Goal: Find specific page/section: Find specific page/section

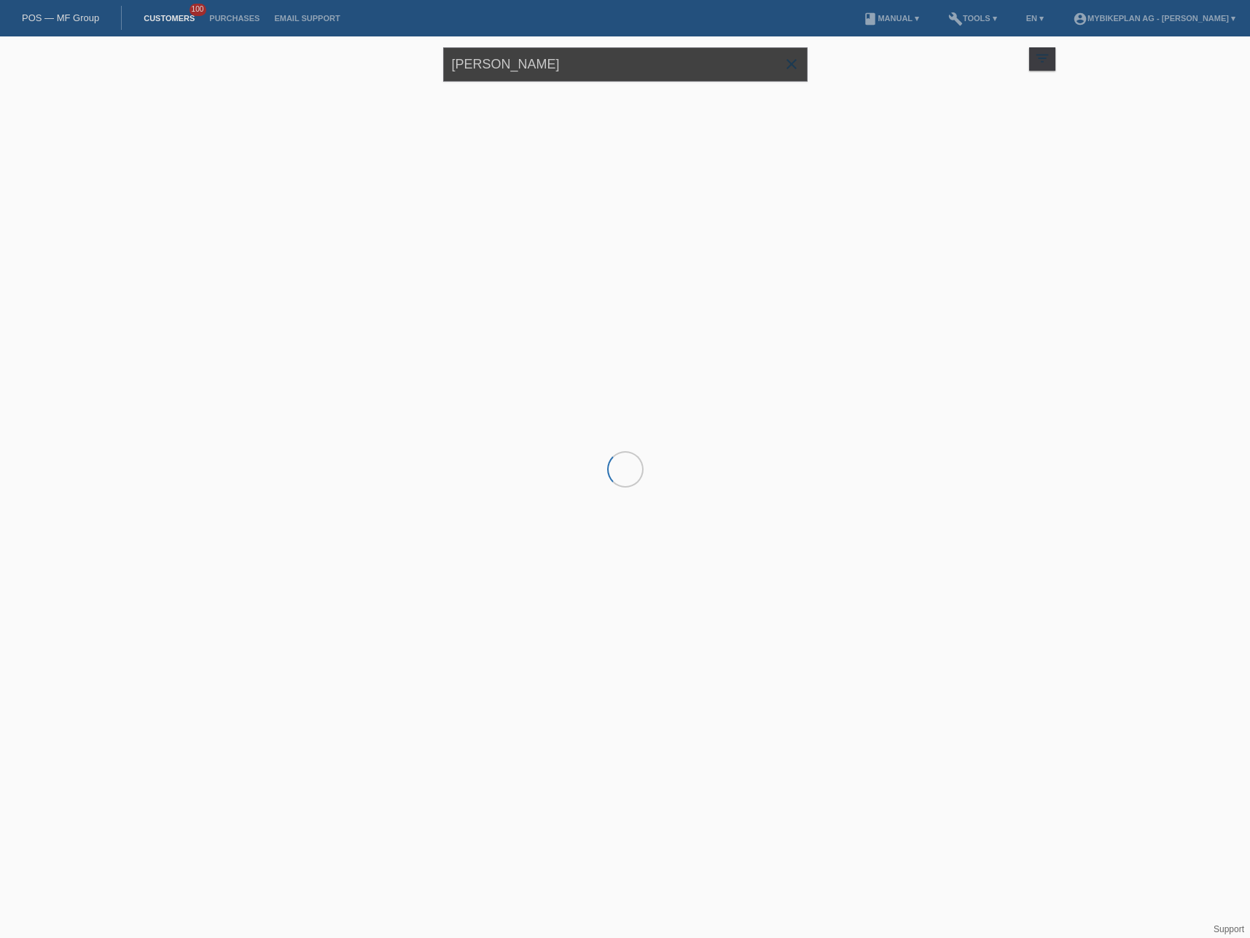
click at [623, 61] on input "[PERSON_NAME]" at bounding box center [625, 64] width 364 height 34
paste input "[PERSON_NAME]"
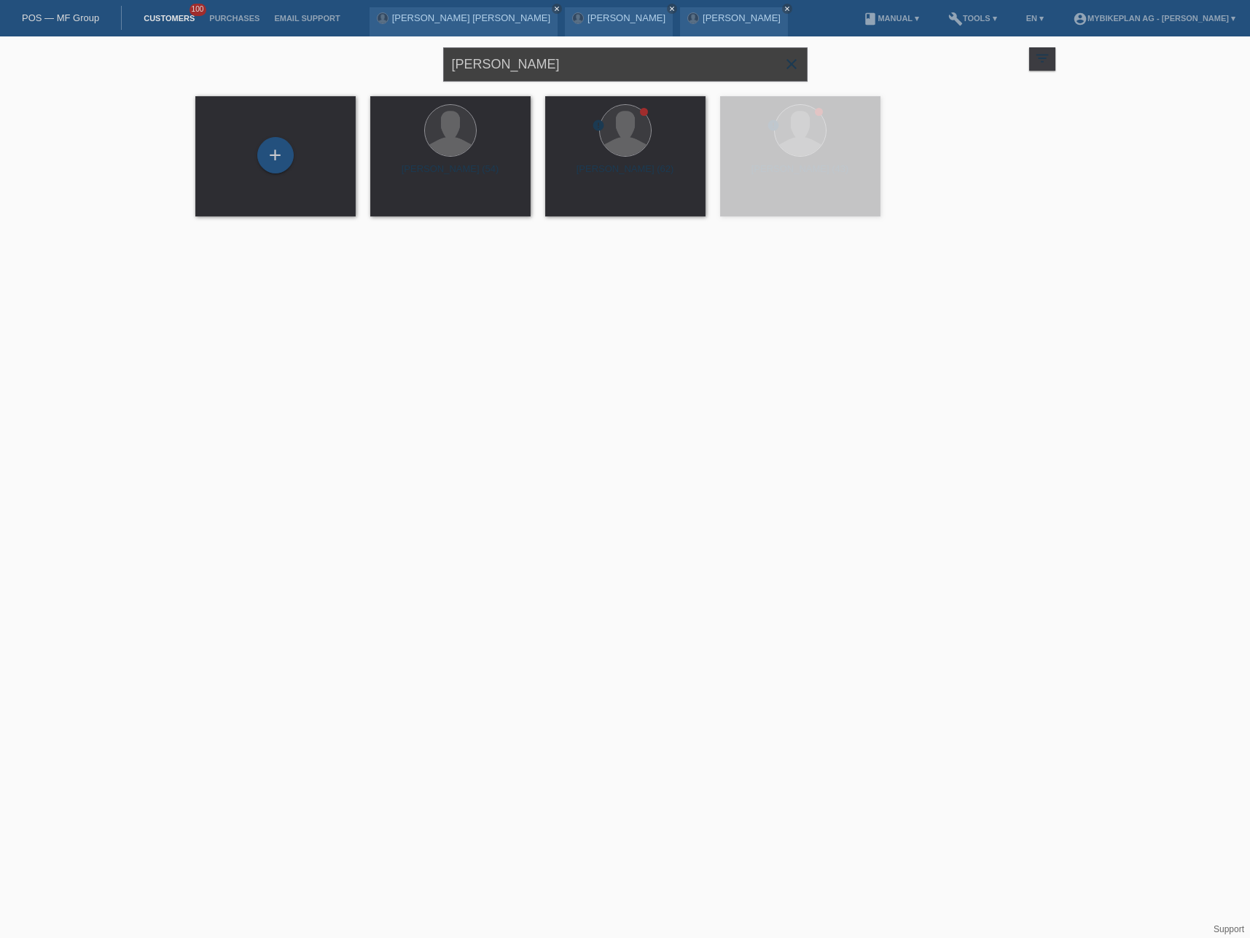
type input "[PERSON_NAME]"
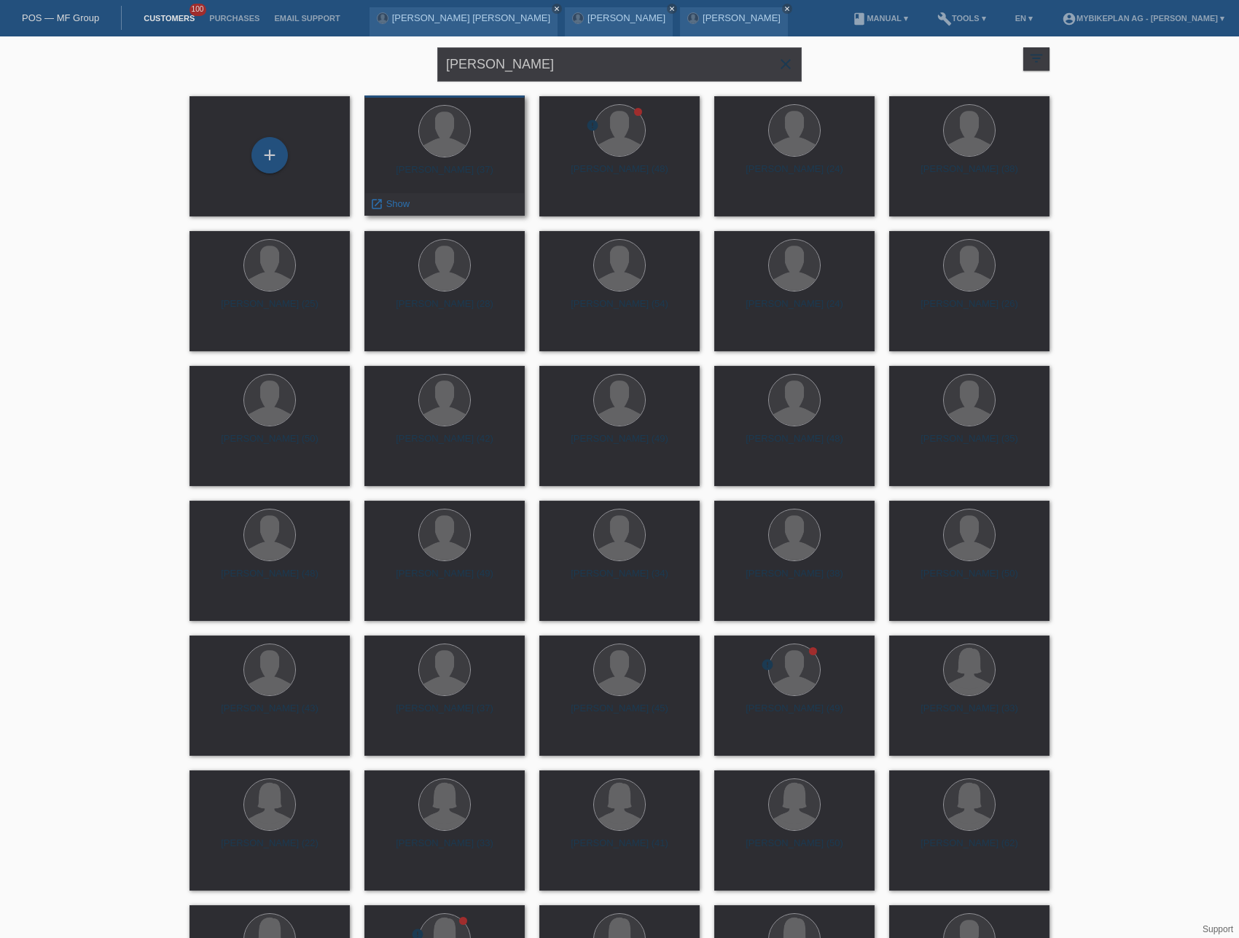
click at [472, 173] on div "Carol Sascha Benz (37)" at bounding box center [444, 175] width 137 height 23
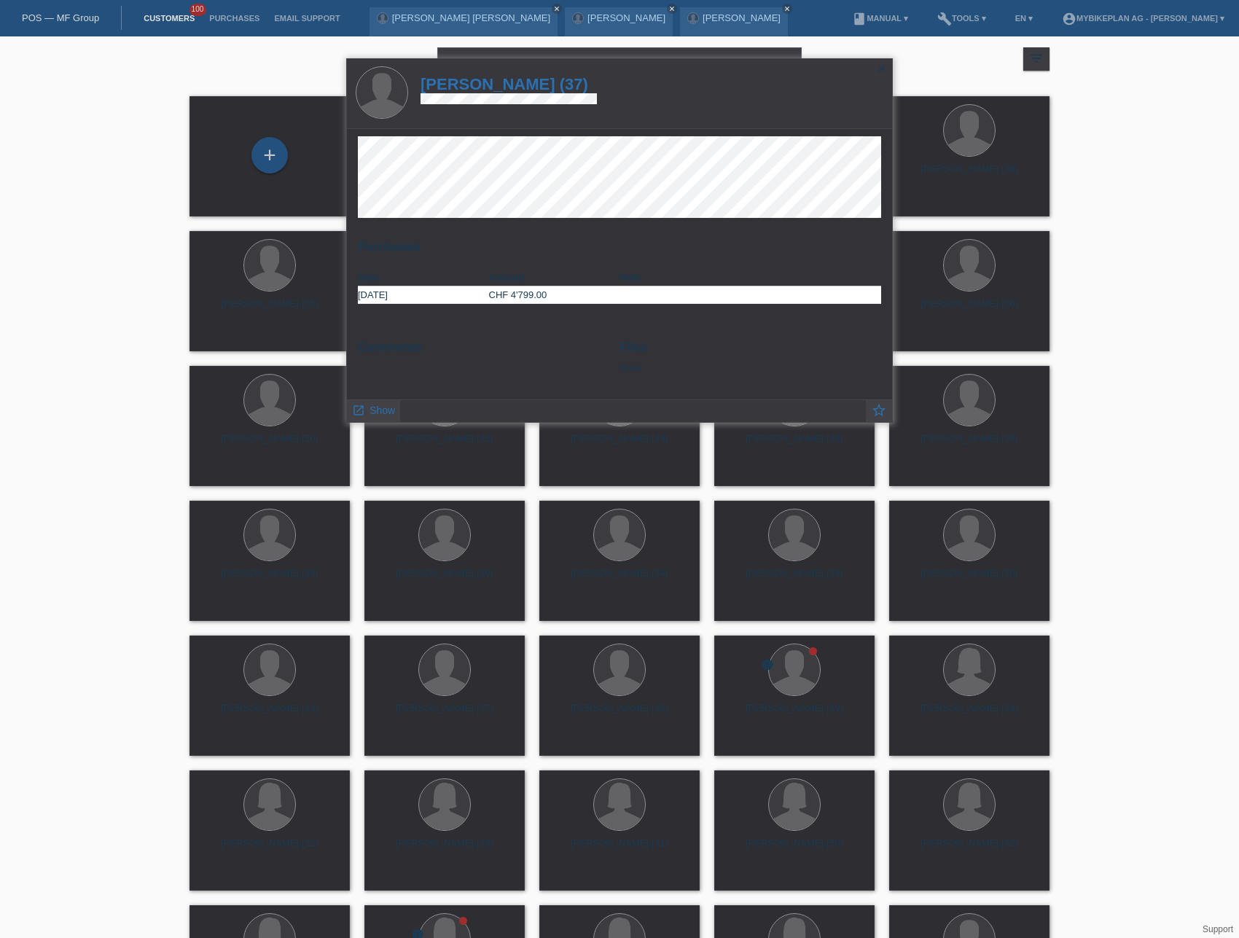
click at [491, 84] on h1 "Carol Sascha Benz (37)" at bounding box center [509, 84] width 176 height 18
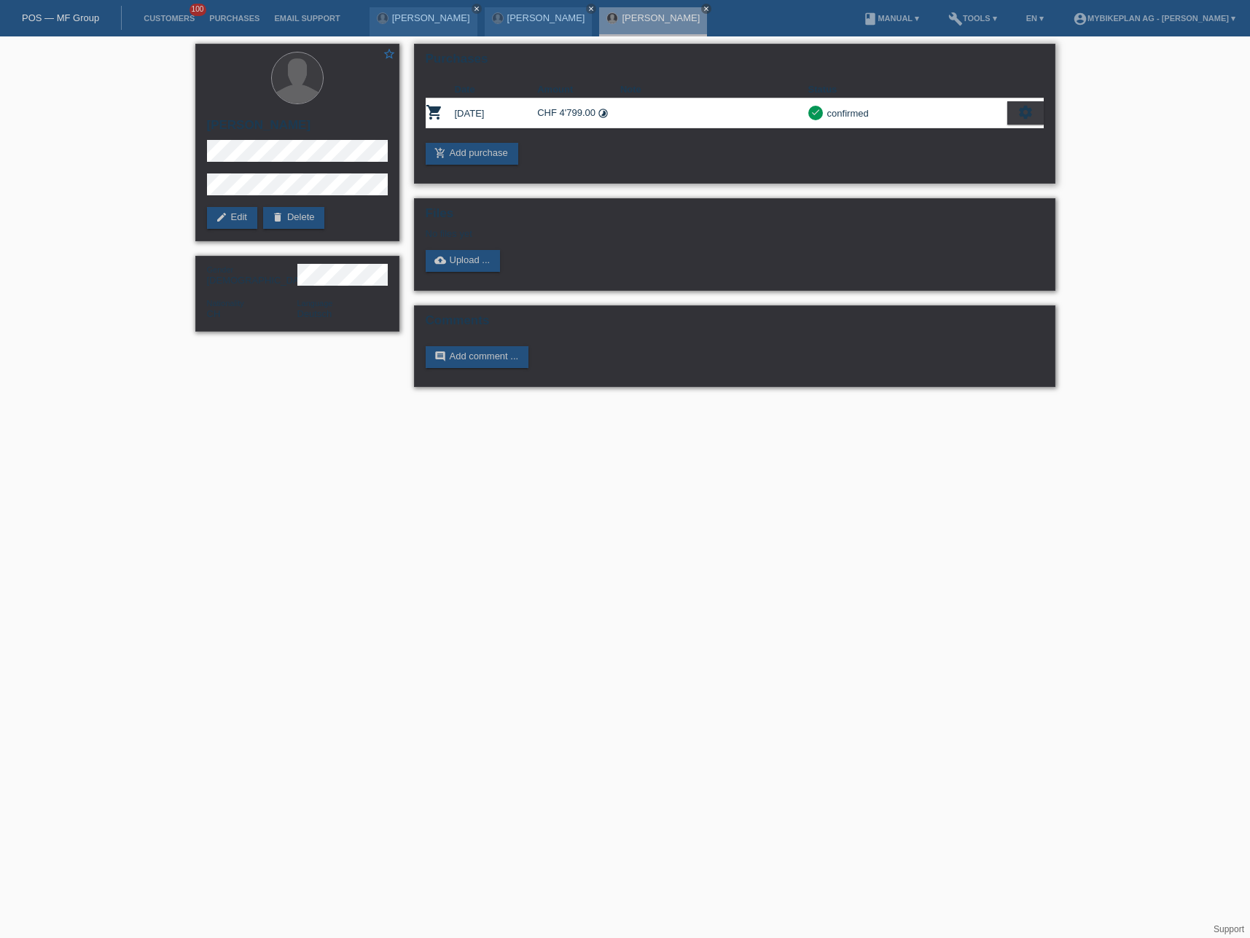
click at [1033, 108] on div "settings" at bounding box center [1025, 112] width 36 height 23
click at [989, 129] on div "fullscreen Show" at bounding box center [962, 137] width 159 height 22
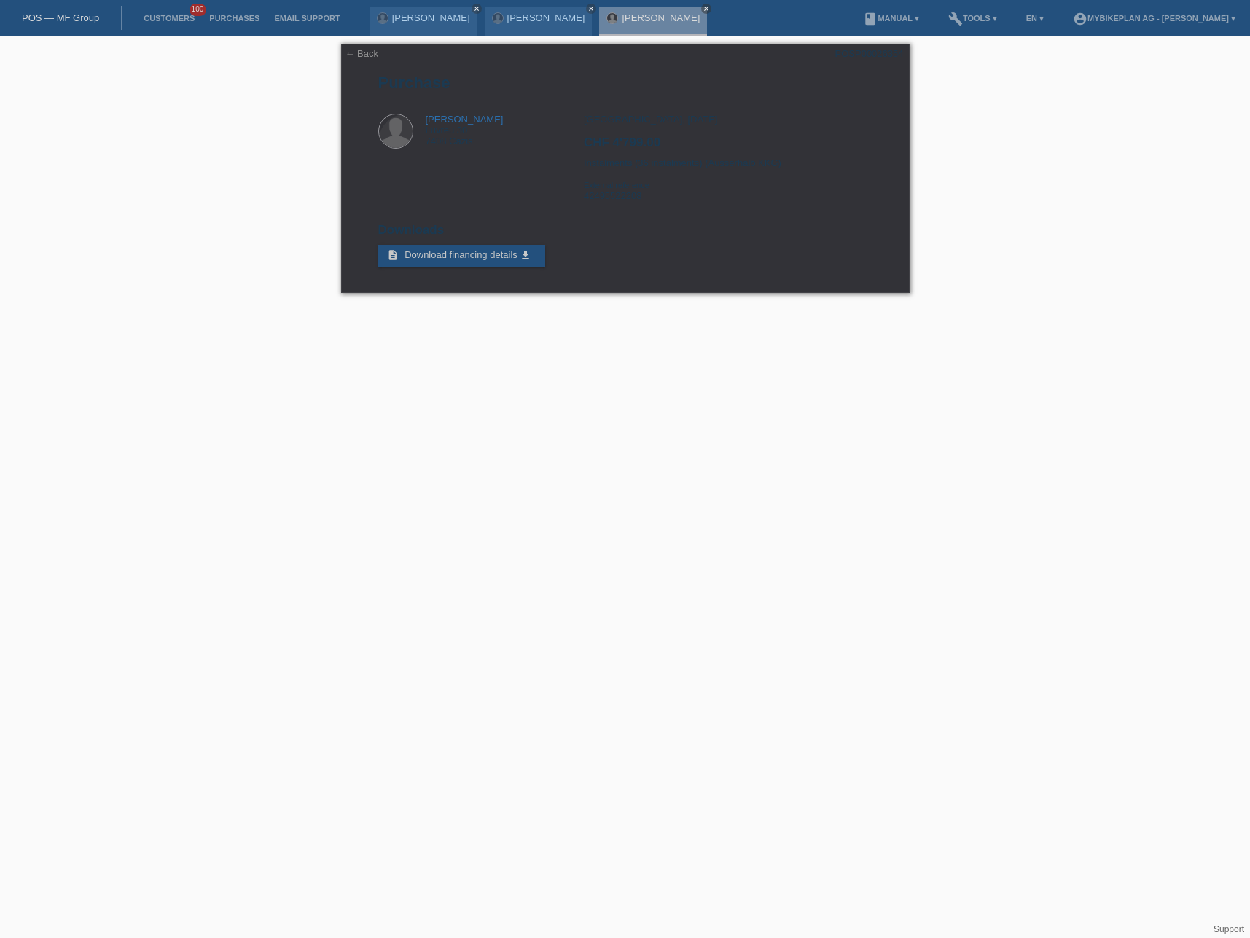
click at [63, 17] on link "POS — MF Group" at bounding box center [60, 17] width 77 height 11
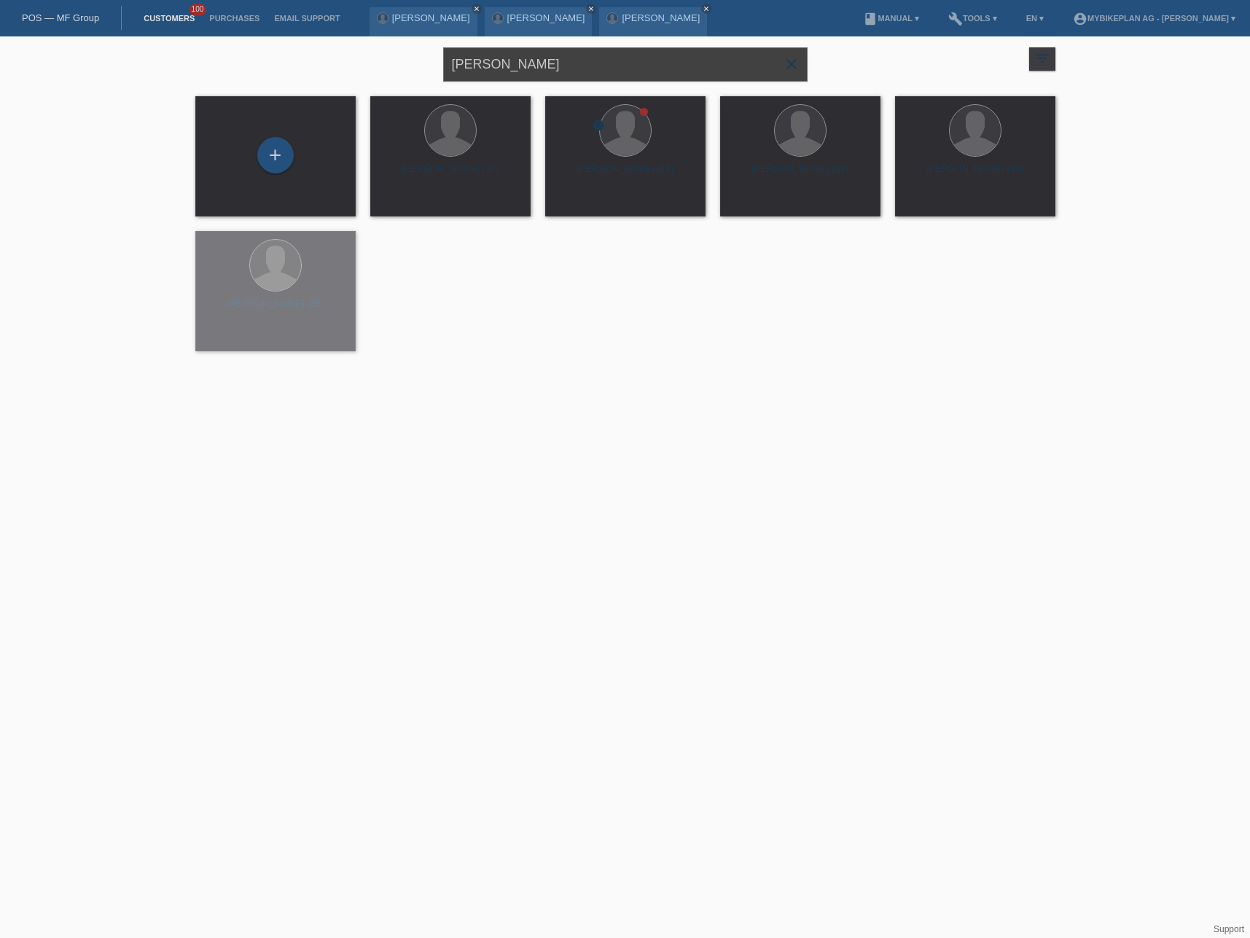
click at [520, 67] on input "[PERSON_NAME]" at bounding box center [625, 64] width 364 height 34
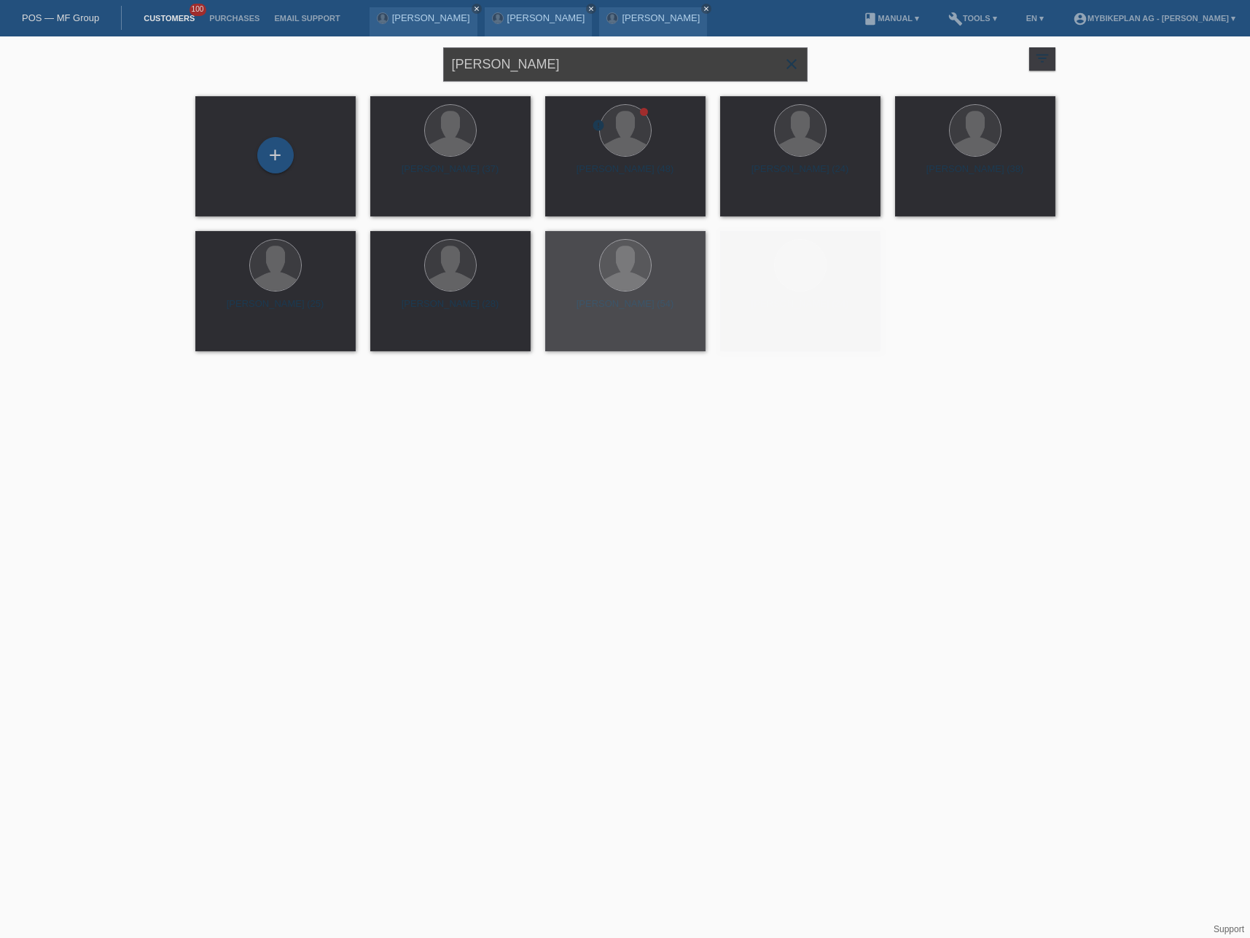
click at [520, 67] on input "[PERSON_NAME]" at bounding box center [625, 64] width 364 height 34
paste input "[PERSON_NAME]"
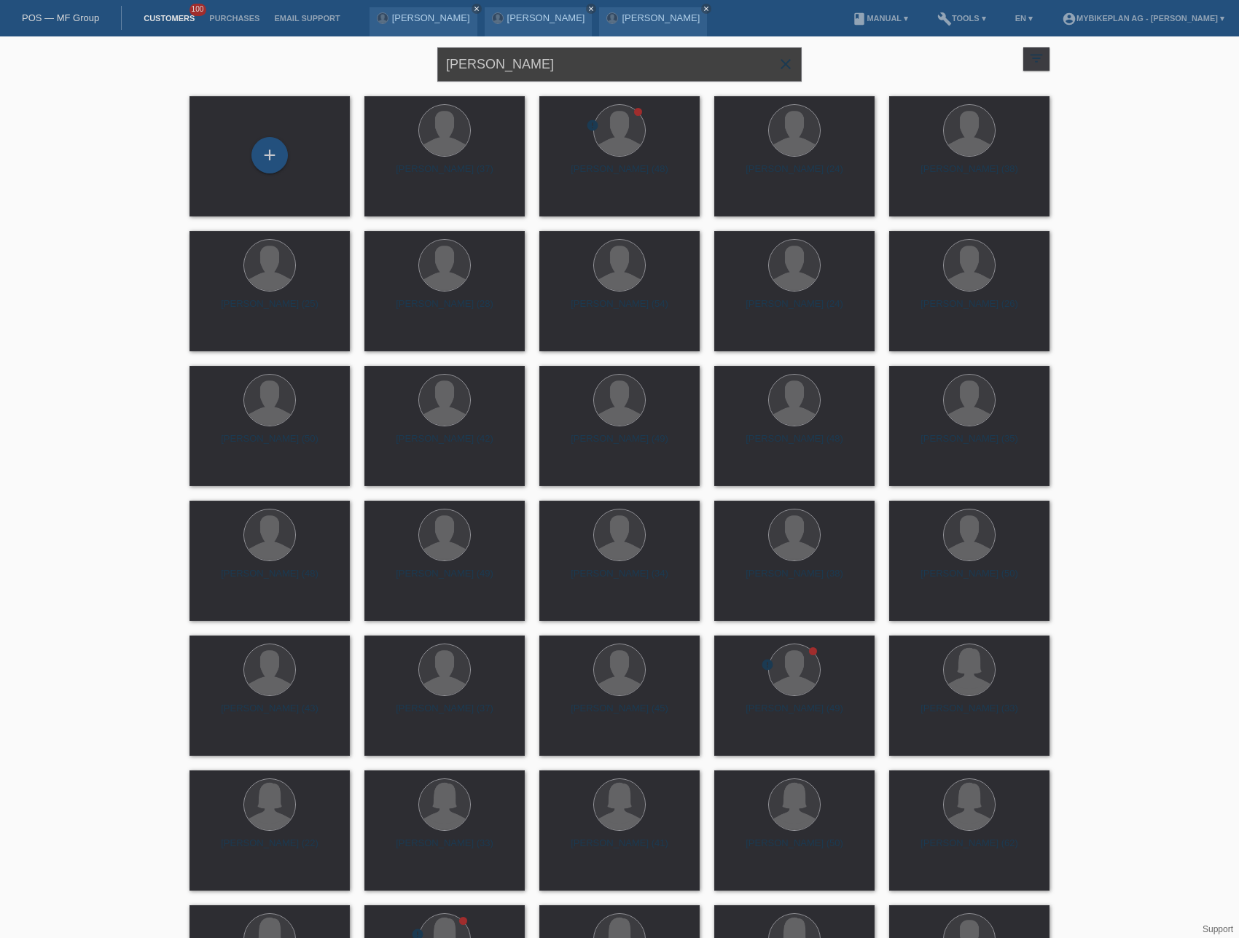
type input "[PERSON_NAME]"
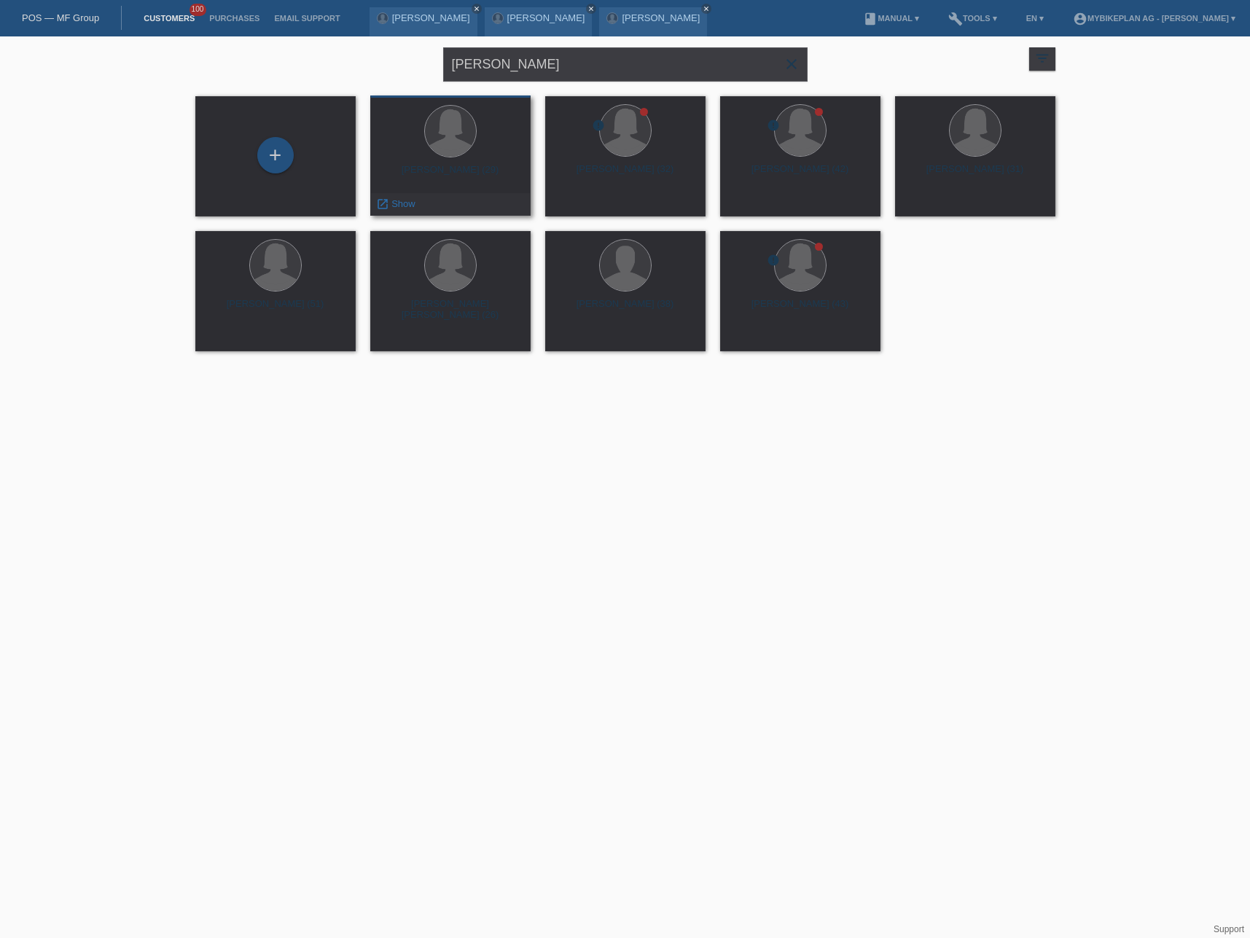
click at [469, 168] on div "[PERSON_NAME] (29)" at bounding box center [450, 175] width 137 height 23
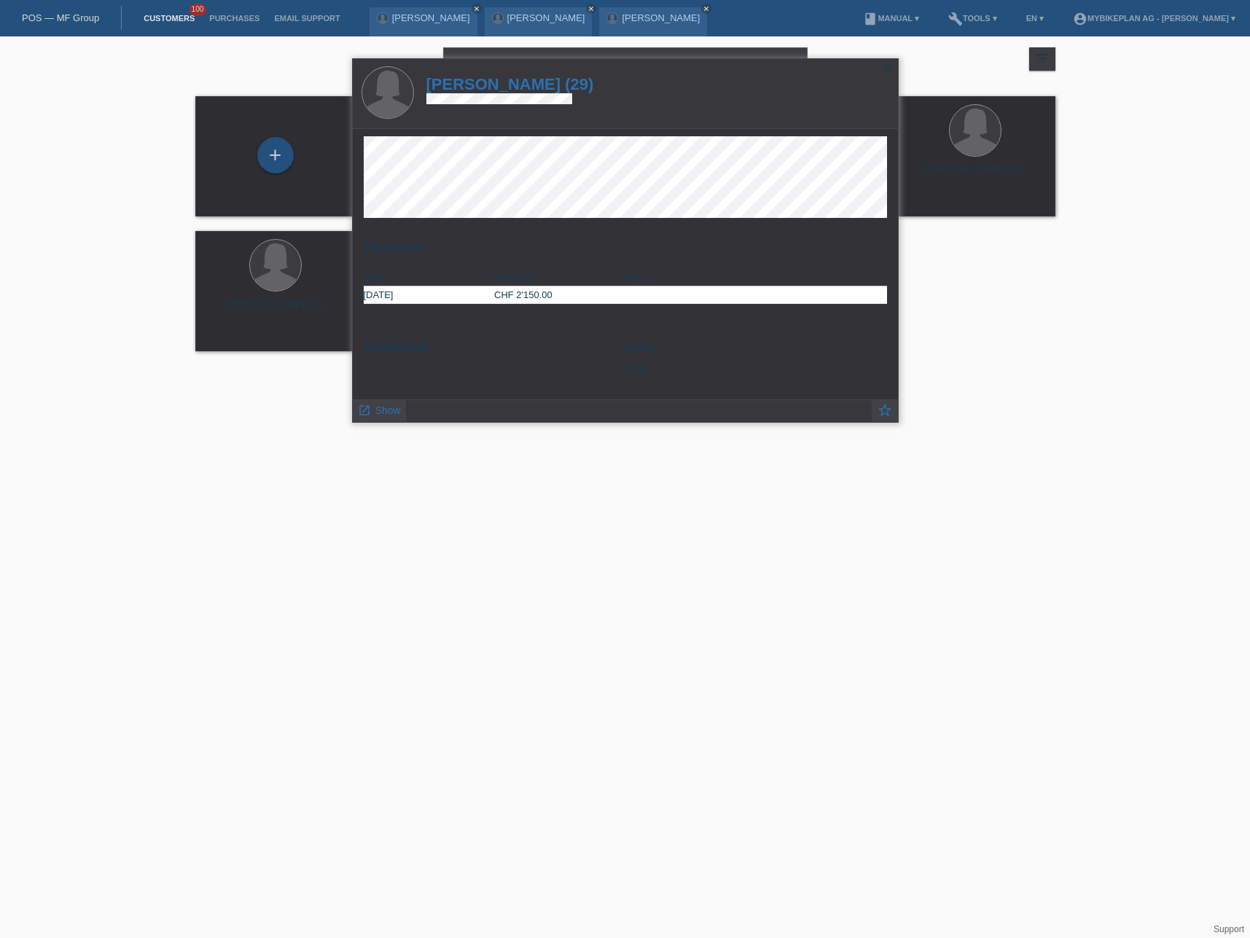
click at [477, 76] on h1 "[PERSON_NAME] (29)" at bounding box center [510, 84] width 168 height 18
click at [475, 80] on h1 "[PERSON_NAME] (29)" at bounding box center [510, 84] width 168 height 18
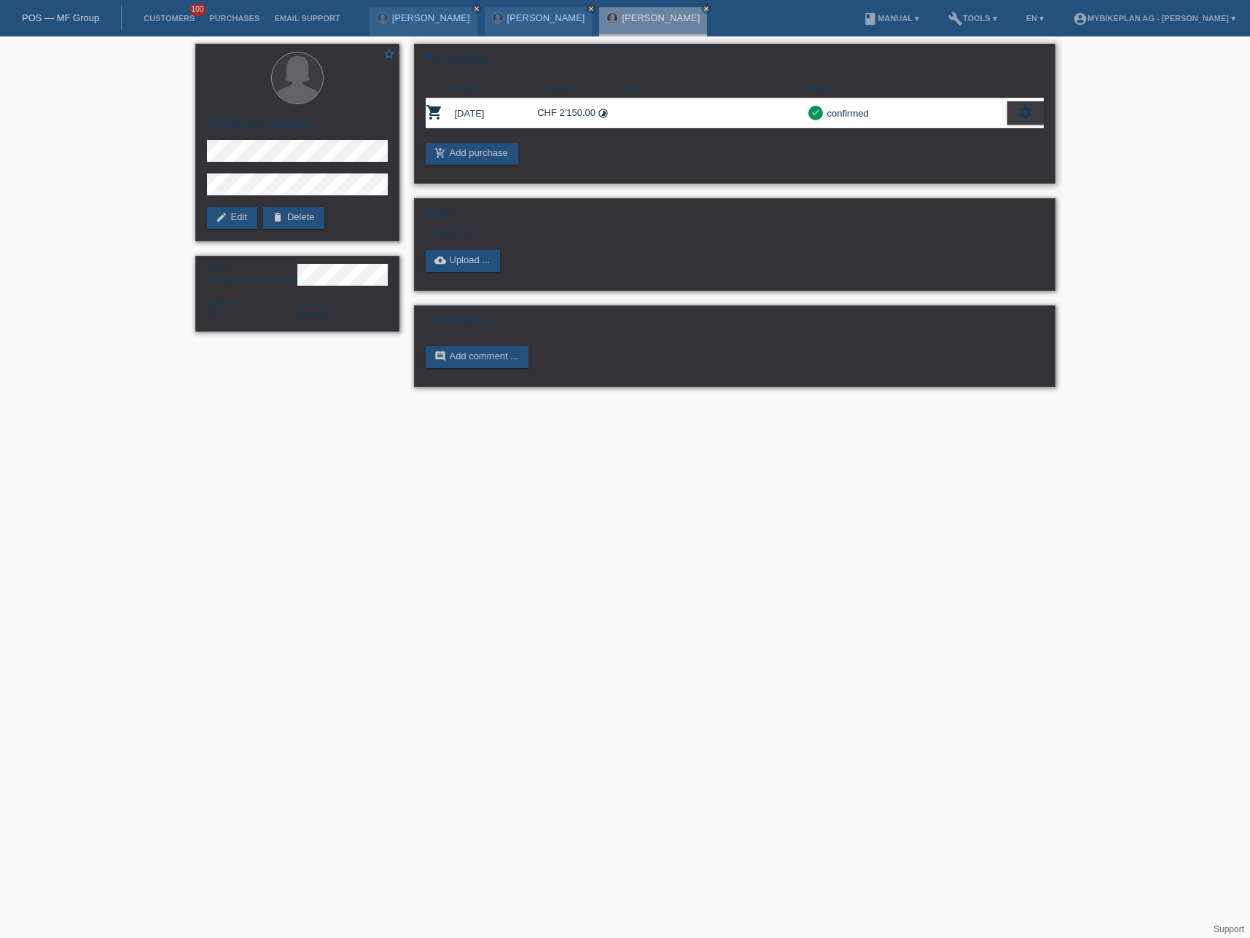
click at [1015, 110] on div "settings" at bounding box center [1025, 112] width 36 height 23
click at [955, 136] on div "fullscreen Show" at bounding box center [962, 137] width 159 height 22
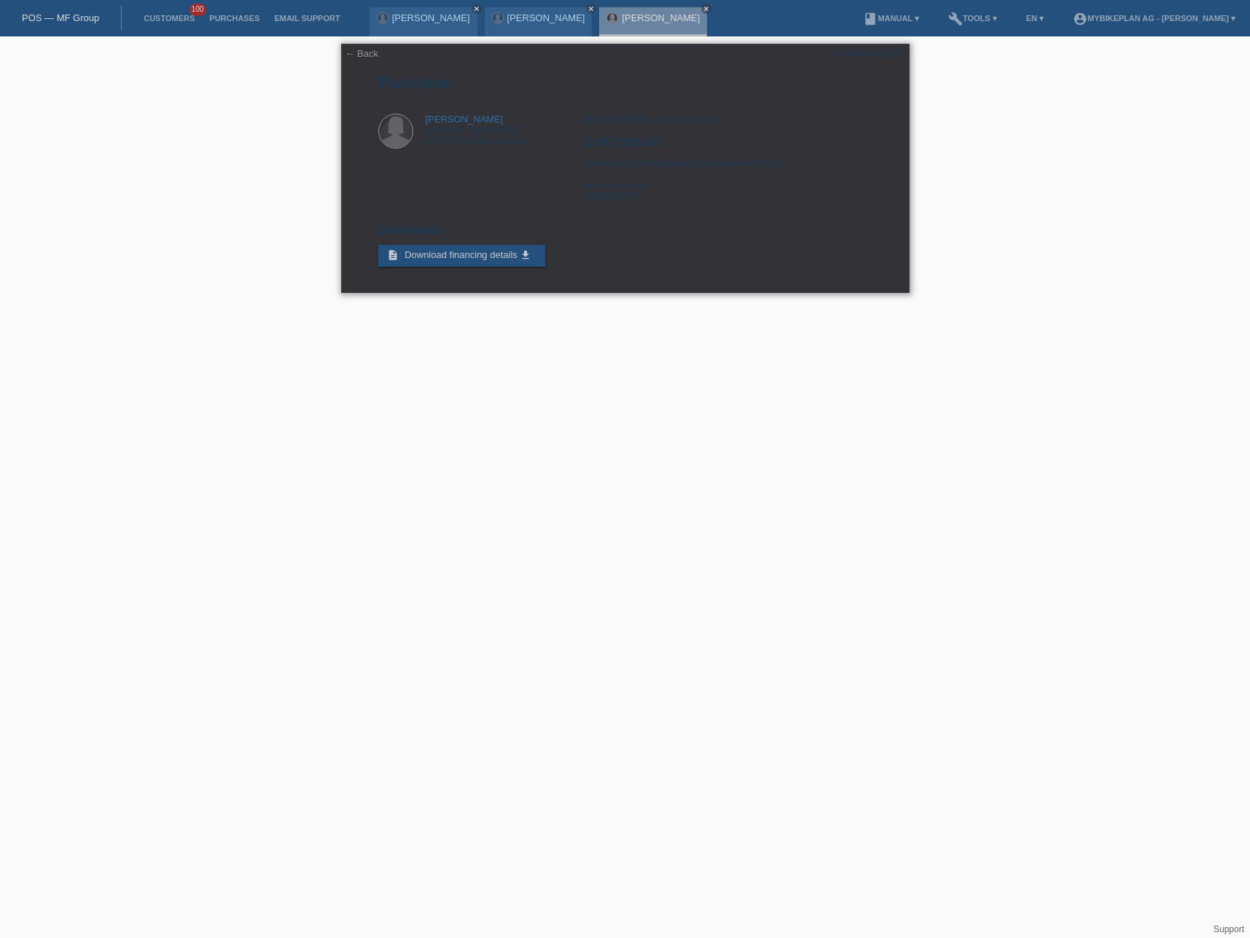
click at [619, 198] on div "Zürich, 17.07.2025 CHF 2'150.00 Instalments (48 instalments) (Ausserhalb KKG) E…" at bounding box center [728, 163] width 288 height 98
click at [69, 14] on link "POS — MF Group" at bounding box center [60, 17] width 77 height 11
click at [76, 18] on link "POS — MF Group" at bounding box center [60, 17] width 77 height 11
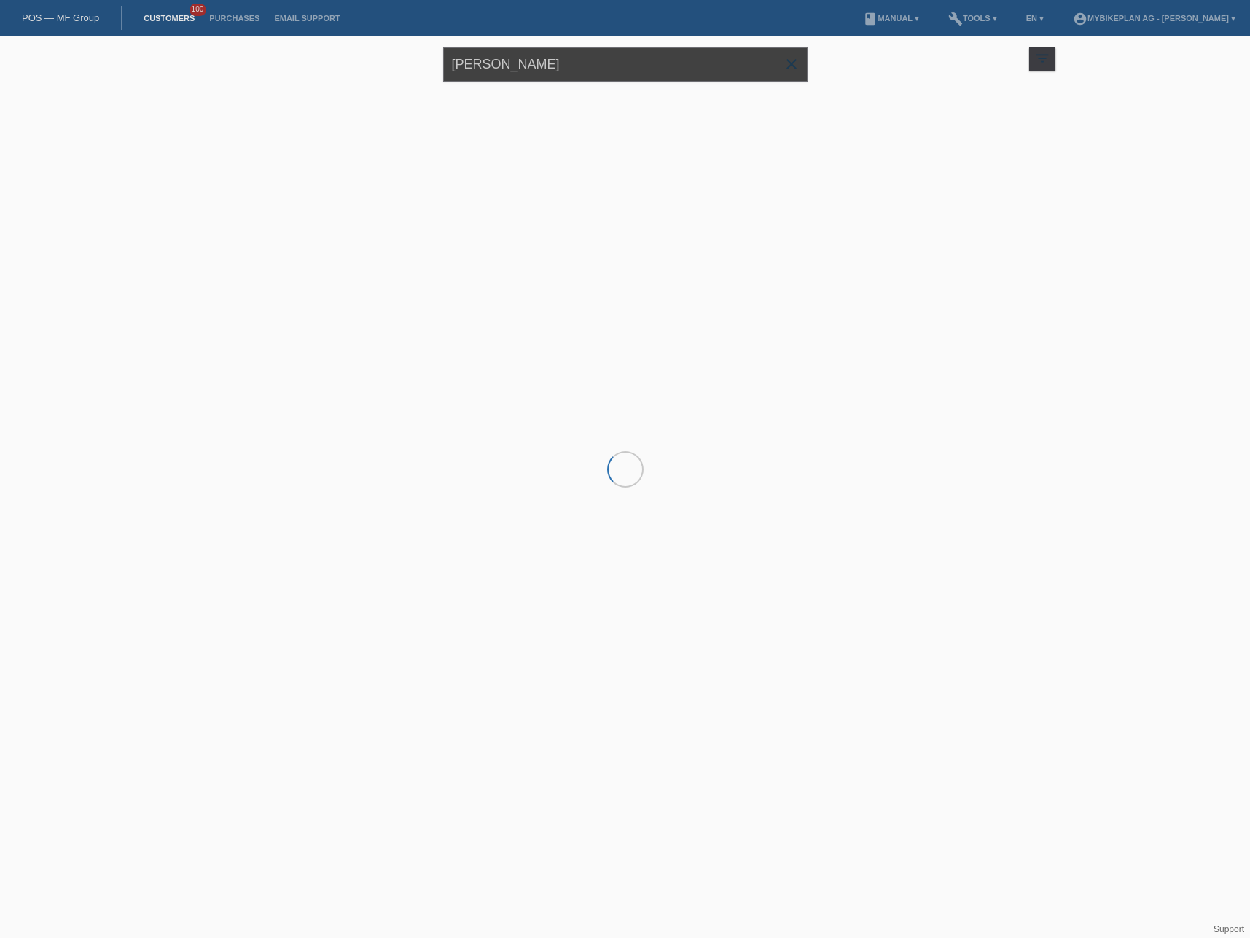
click at [548, 79] on input "[PERSON_NAME]" at bounding box center [625, 64] width 364 height 34
click at [548, 77] on input "[PERSON_NAME]" at bounding box center [625, 64] width 364 height 34
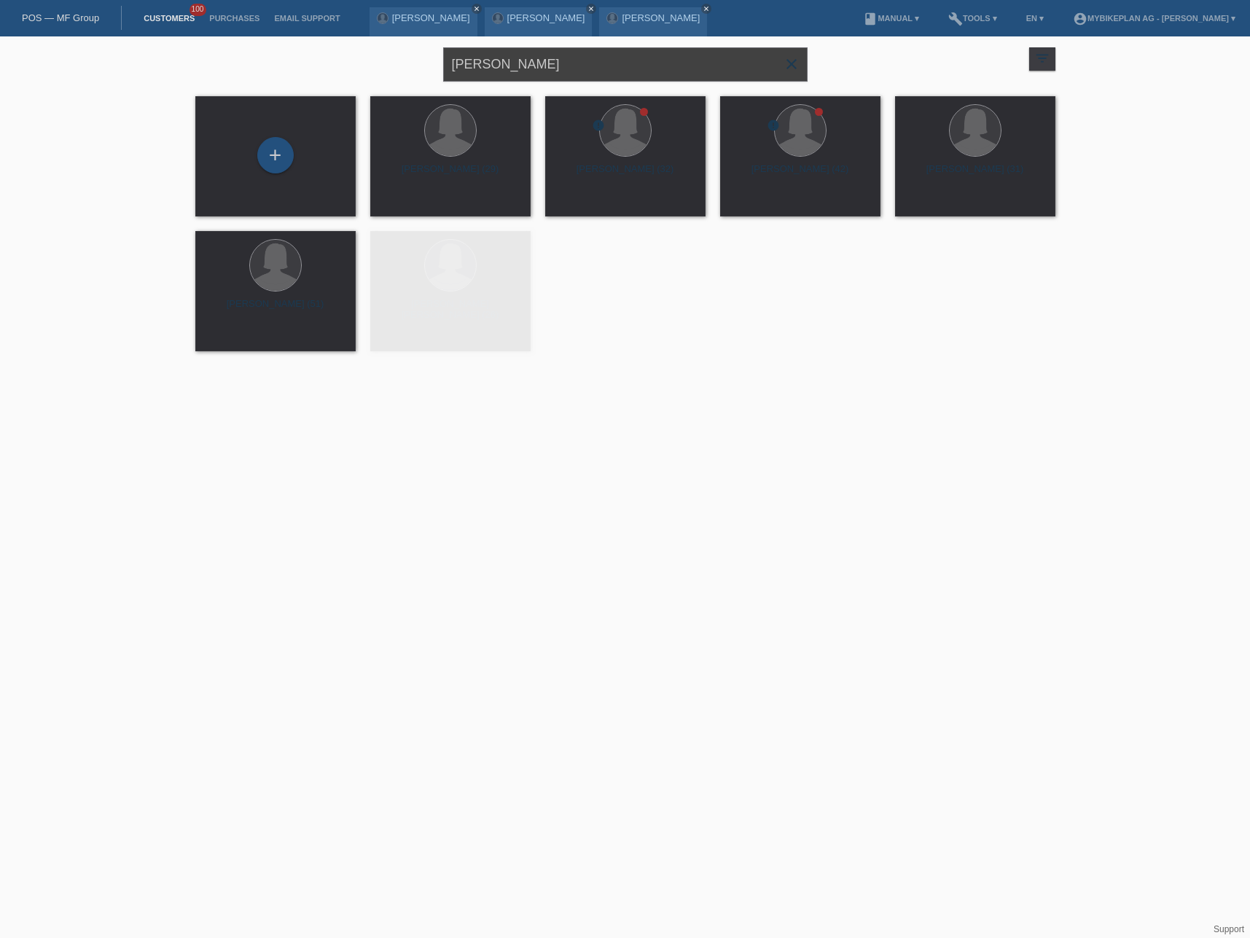
click at [548, 77] on input "[PERSON_NAME]" at bounding box center [625, 64] width 364 height 34
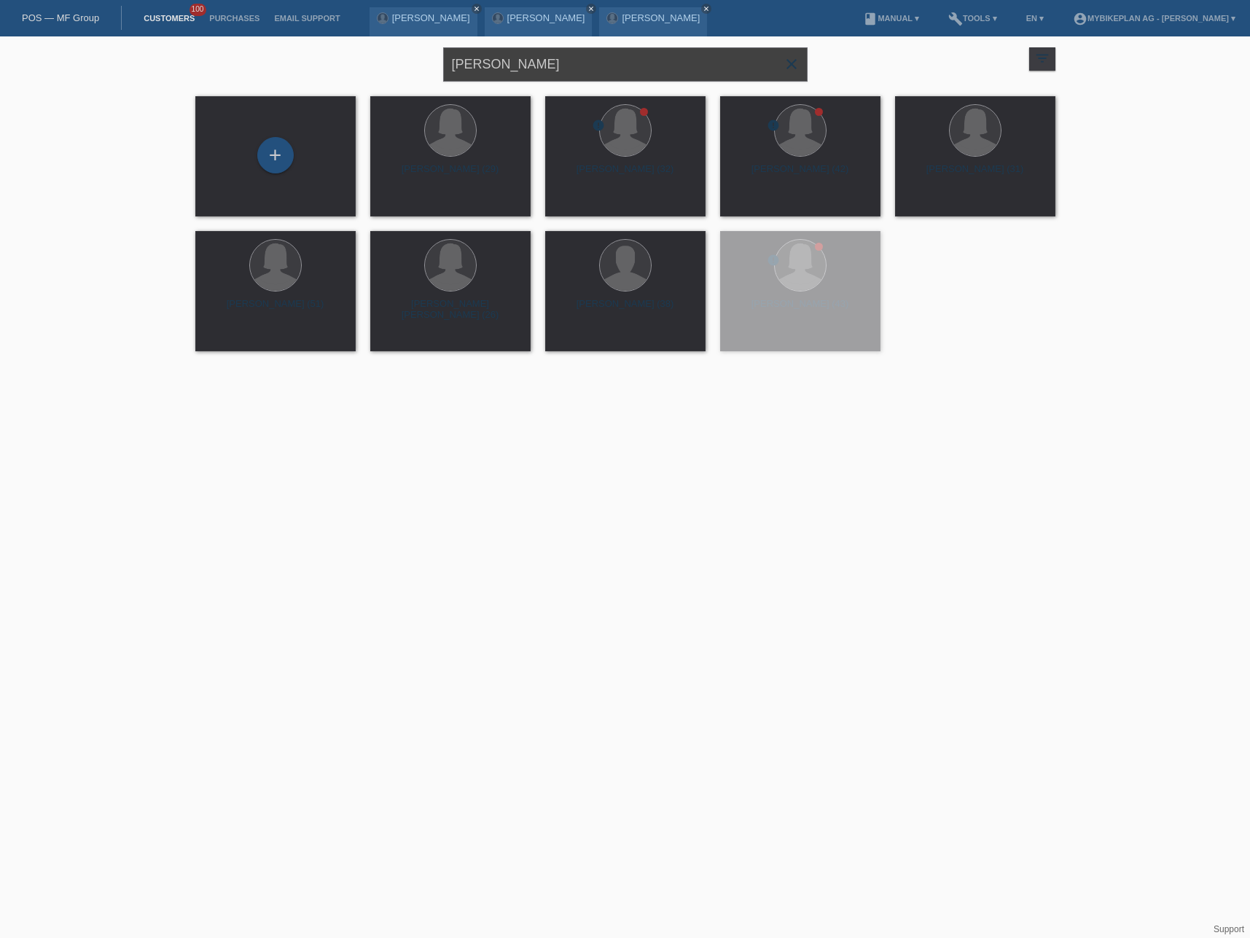
click at [548, 77] on input "[PERSON_NAME]" at bounding box center [625, 64] width 364 height 34
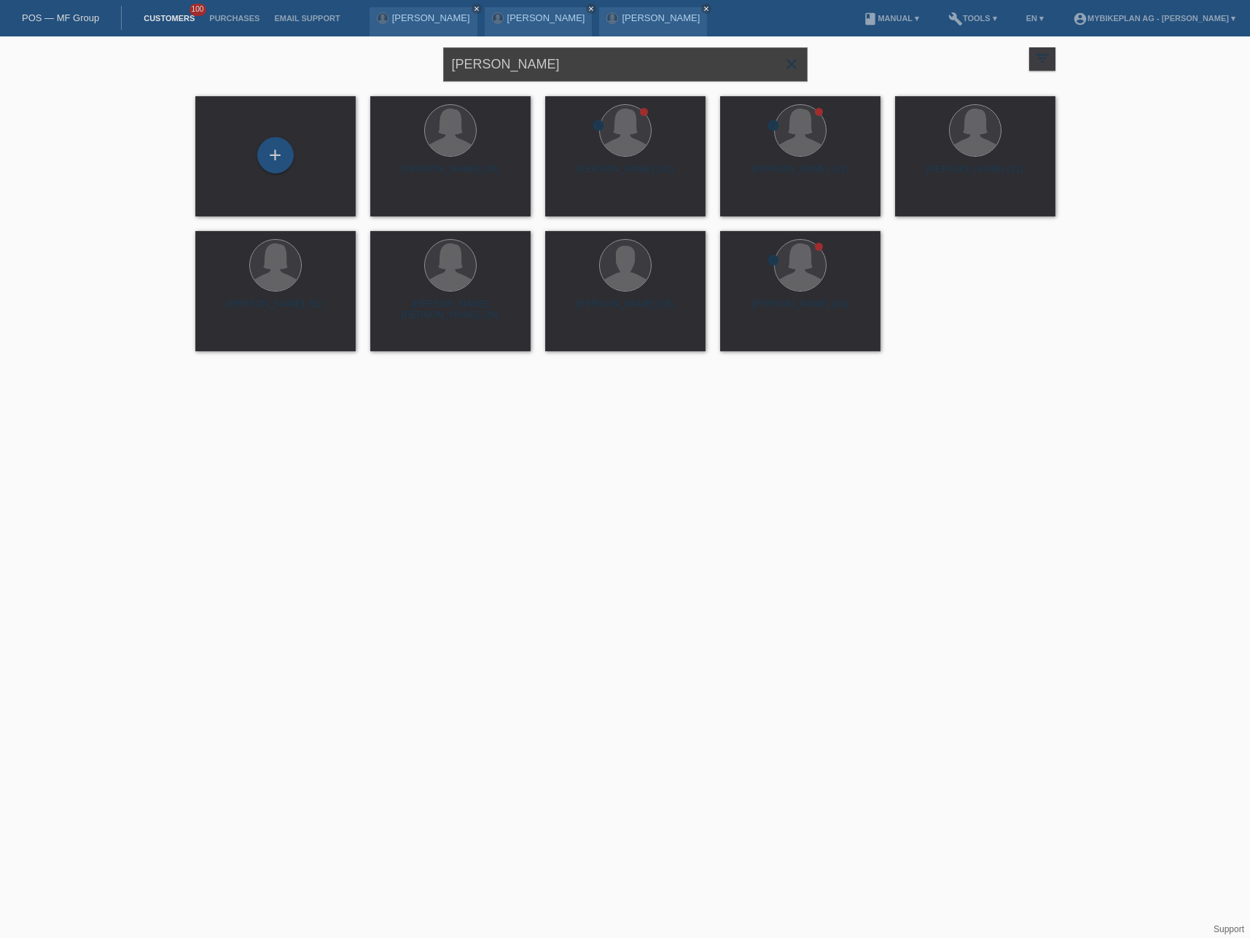
paste input "[PERSON_NAME],"
type input "[PERSON_NAME],"
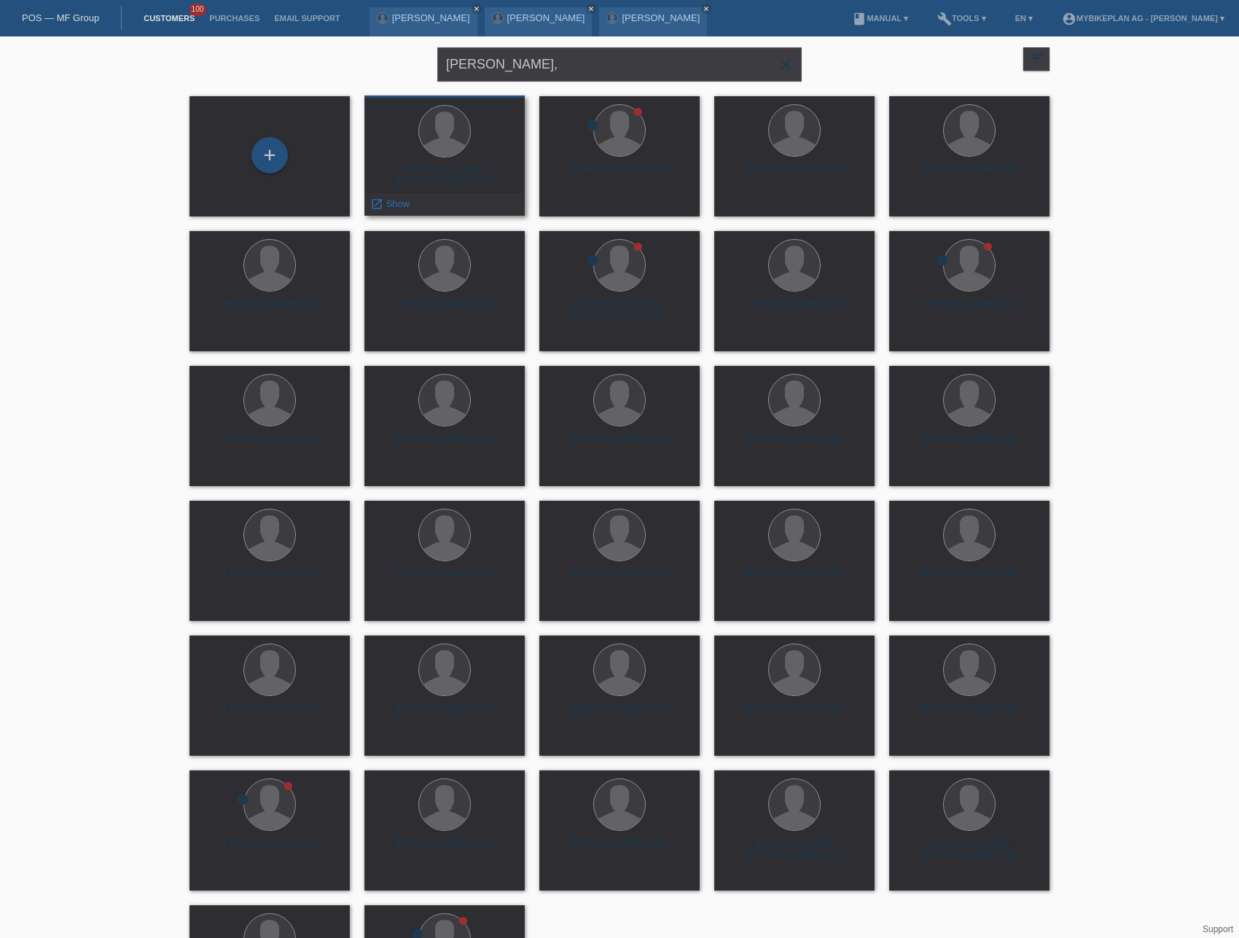
click at [472, 171] on div "Sandro Fernando Althaus (45)" at bounding box center [444, 175] width 137 height 23
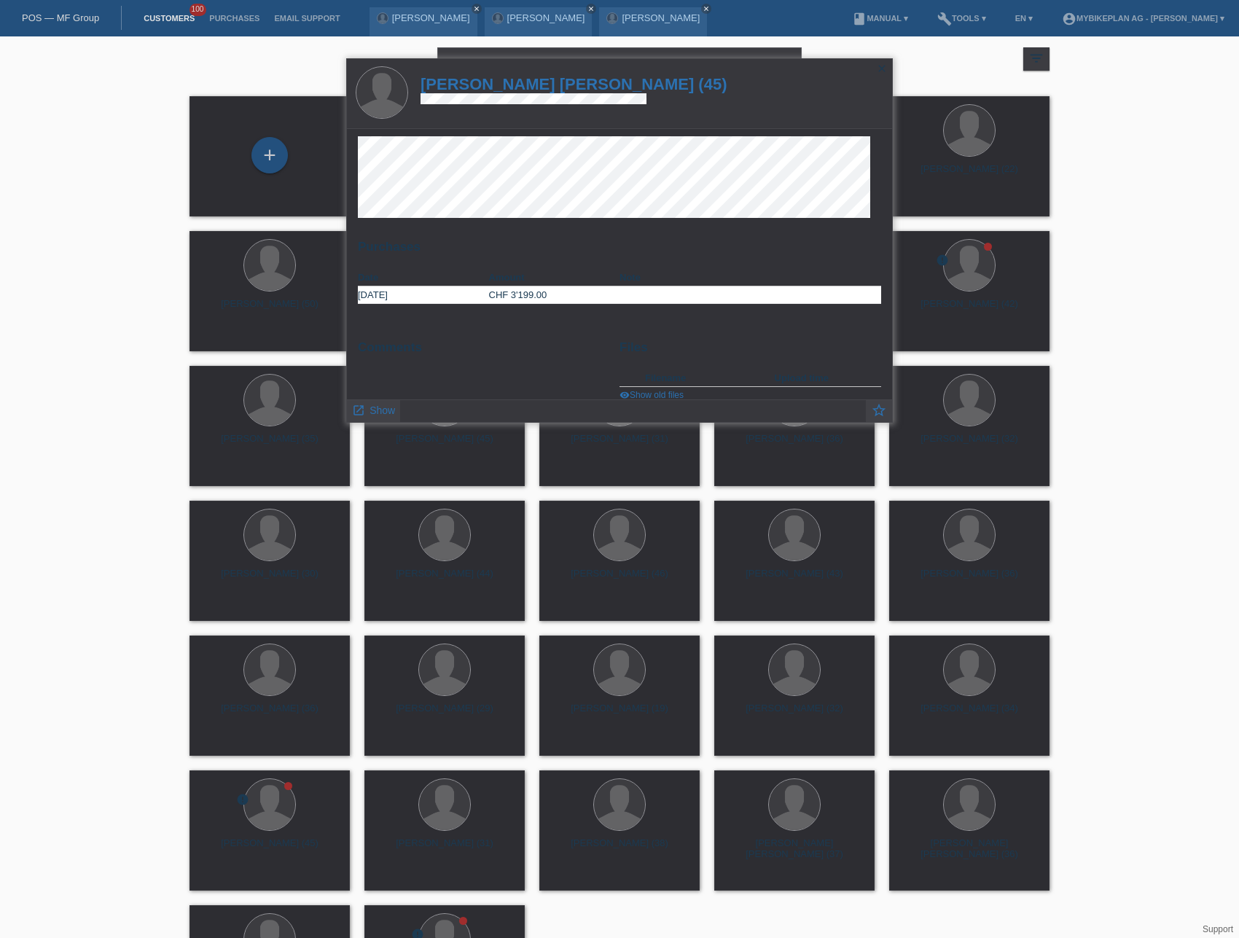
click at [523, 85] on h1 "Sandro Fernando Althaus (45)" at bounding box center [574, 84] width 307 height 18
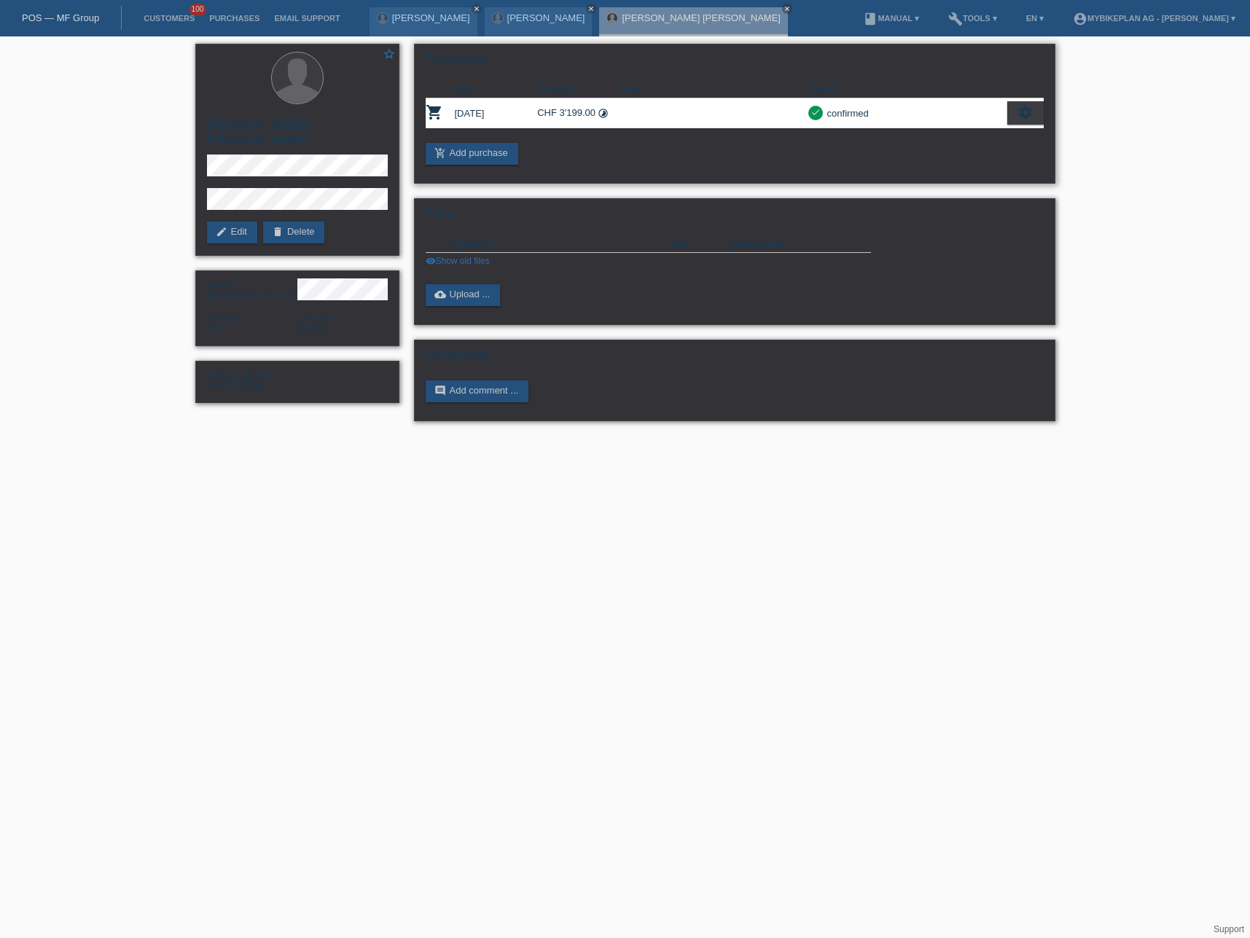
click at [1033, 114] on div "settings" at bounding box center [1025, 112] width 36 height 23
